Goal: Task Accomplishment & Management: Use online tool/utility

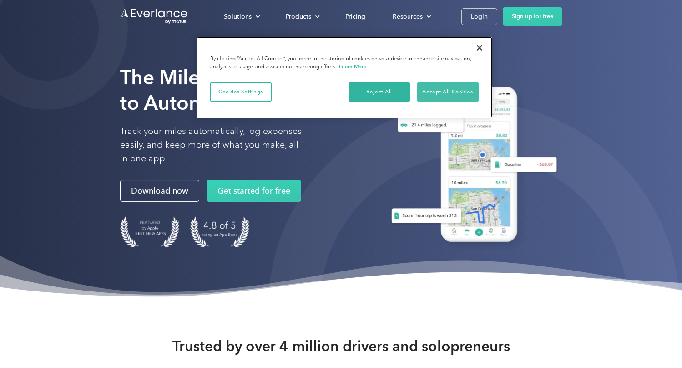
click at [437, 91] on button "Accept All Cookies" at bounding box center [447, 91] width 61 height 19
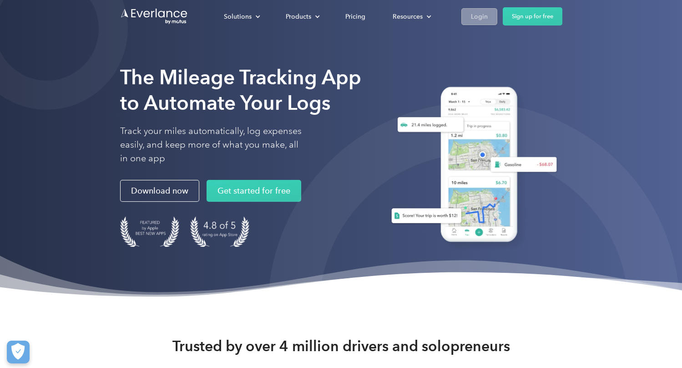
click at [479, 11] on div "Login" at bounding box center [479, 16] width 17 height 11
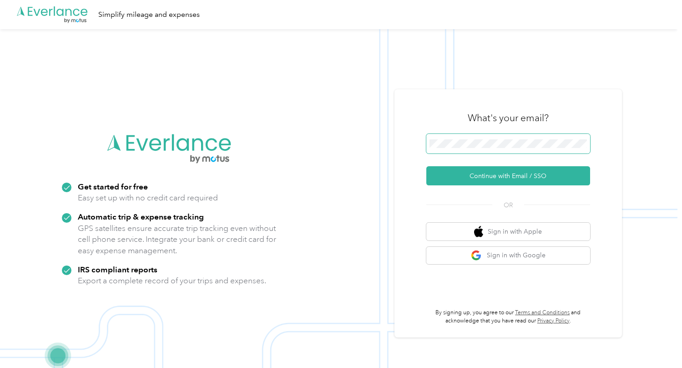
click at [512, 176] on button "Continue with Email / SSO" at bounding box center [508, 175] width 164 height 19
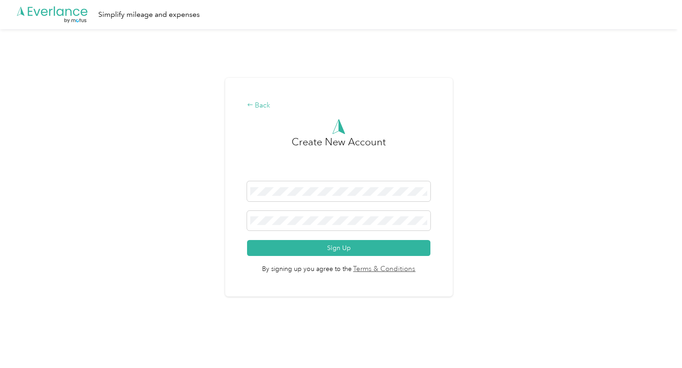
click at [255, 110] on div "Back" at bounding box center [338, 105] width 183 height 11
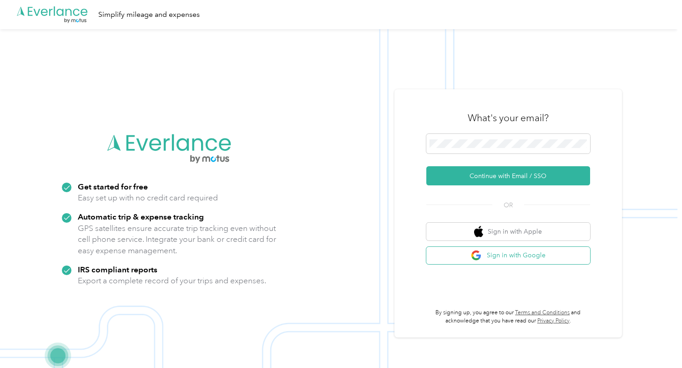
click at [511, 254] on button "Sign in with Google" at bounding box center [508, 256] width 164 height 18
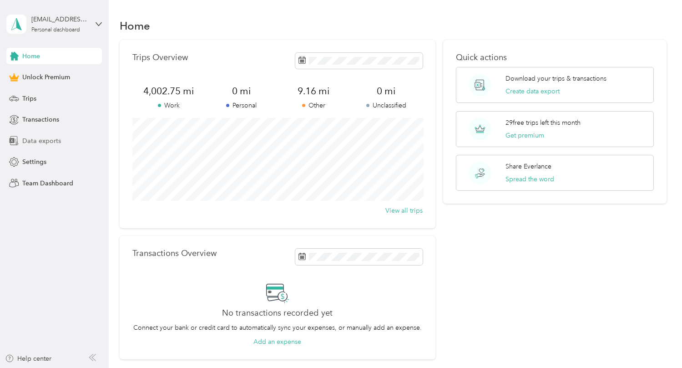
click at [39, 143] on span "Data exports" at bounding box center [41, 141] width 39 height 10
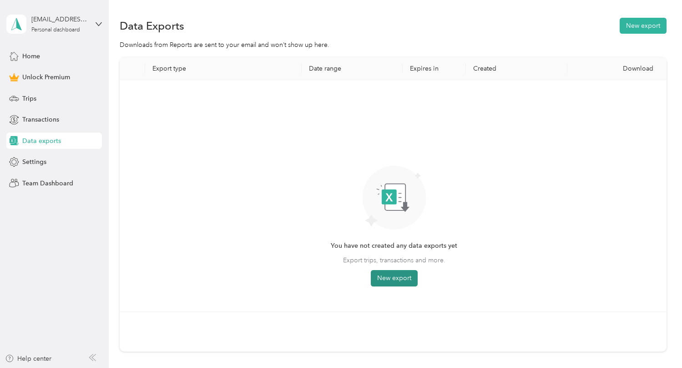
click at [388, 277] on button "New export" at bounding box center [394, 278] width 47 height 16
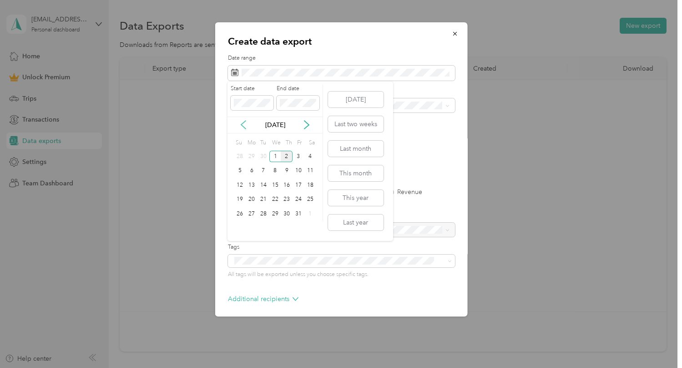
click at [243, 123] on icon at bounding box center [243, 125] width 5 height 8
click at [244, 129] on icon at bounding box center [243, 124] width 9 height 9
click at [262, 156] on div "1" at bounding box center [264, 156] width 12 height 11
click at [288, 106] on span at bounding box center [298, 103] width 43 height 15
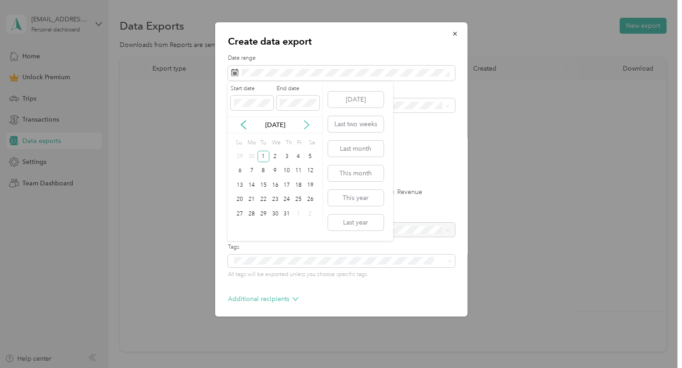
click at [309, 124] on icon at bounding box center [306, 125] width 5 height 8
click at [266, 214] on div "30" at bounding box center [264, 213] width 12 height 11
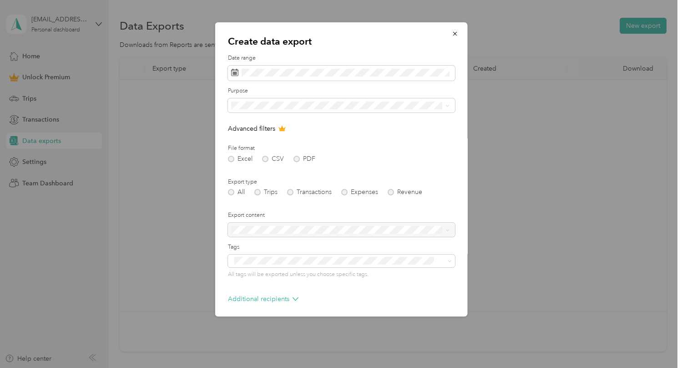
click at [272, 229] on div at bounding box center [341, 230] width 227 height 15
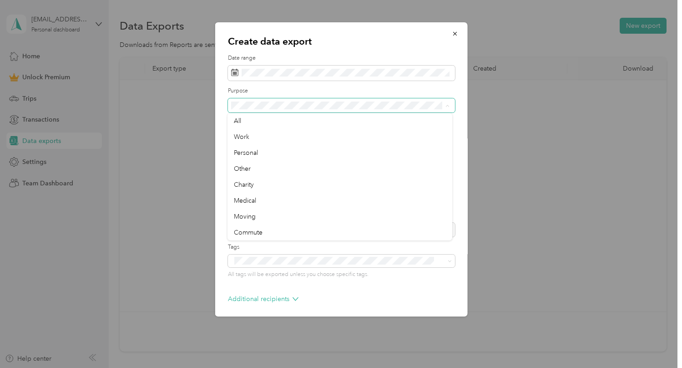
click at [253, 98] on span at bounding box center [341, 105] width 227 height 15
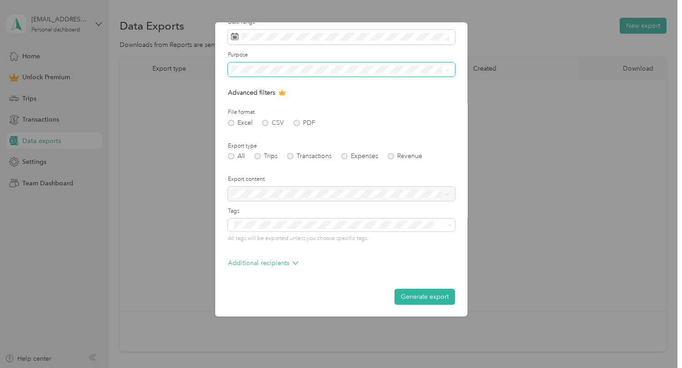
scroll to position [35, 0]
click at [423, 299] on button "Generate export" at bounding box center [424, 297] width 61 height 16
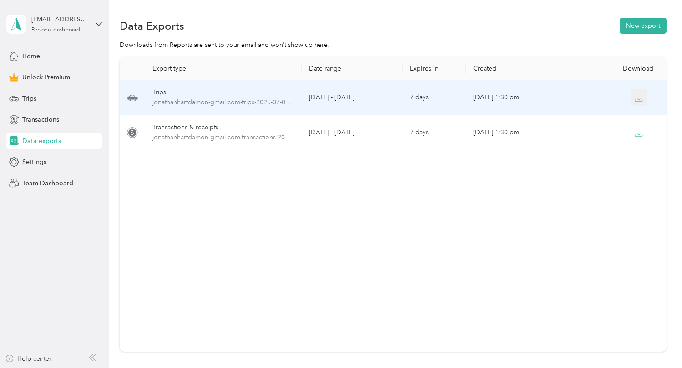
click at [638, 96] on icon "button" at bounding box center [639, 98] width 8 height 8
